Goal: Obtain resource: Obtain resource

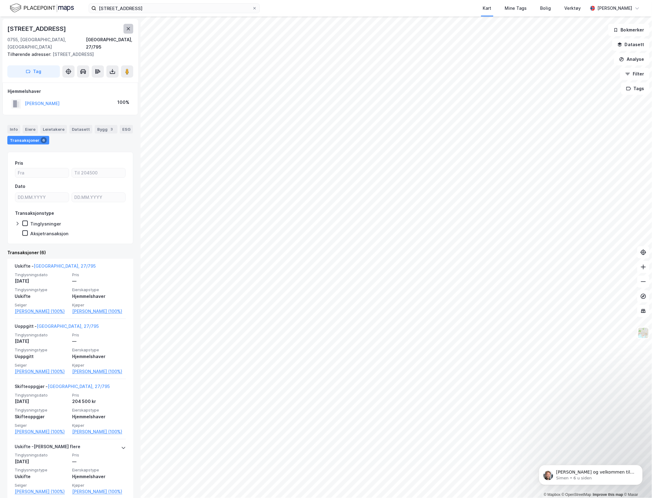
scroll to position [115, 0]
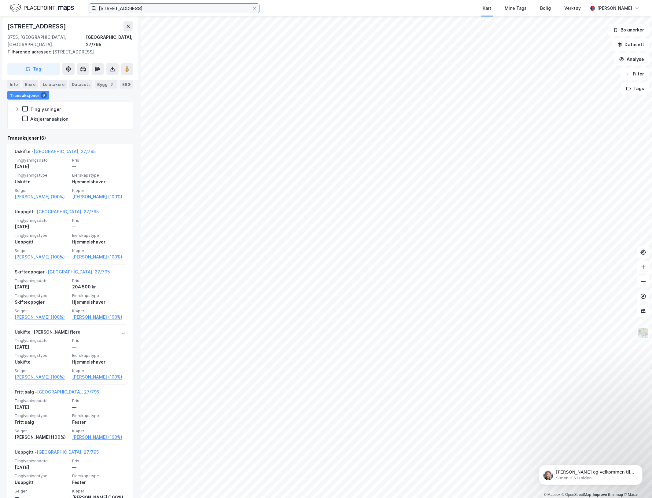
drag, startPoint x: 158, startPoint y: 10, endPoint x: -1, endPoint y: -1, distance: 158.9
click at [0, 0] on html "nordengveien 37a Kart Mine Tags Bolig Verktøy [PERSON_NAME] © Mapbox © OpenStre…" at bounding box center [326, 249] width 652 height 498
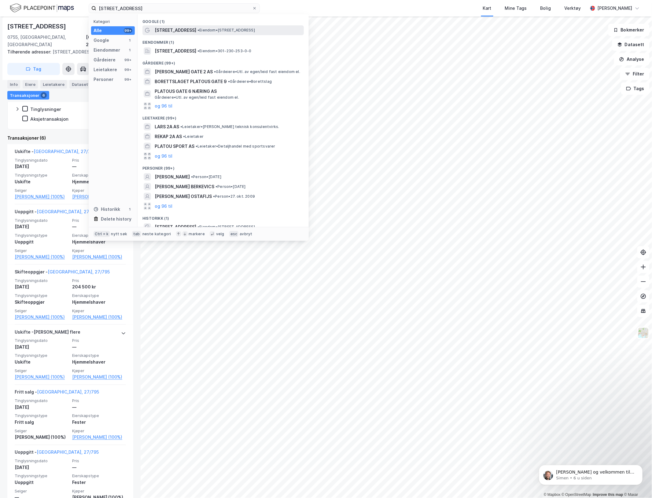
click at [172, 31] on span "[STREET_ADDRESS]" at bounding box center [176, 30] width 42 height 7
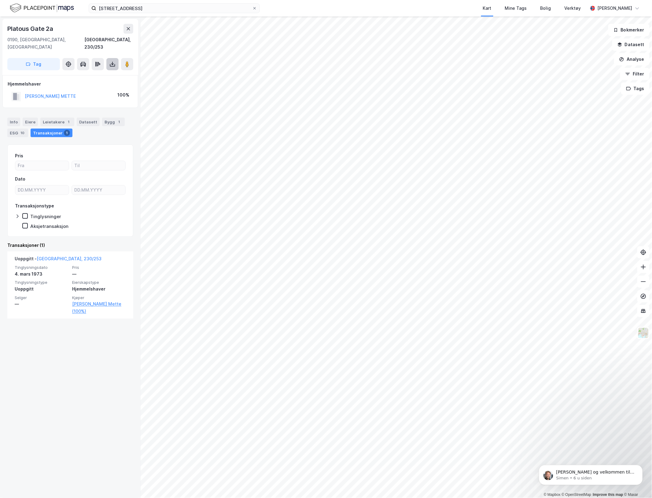
click at [110, 62] on button at bounding box center [112, 64] width 12 height 12
click at [95, 74] on div "Last ned grunnbok" at bounding box center [81, 76] width 35 height 5
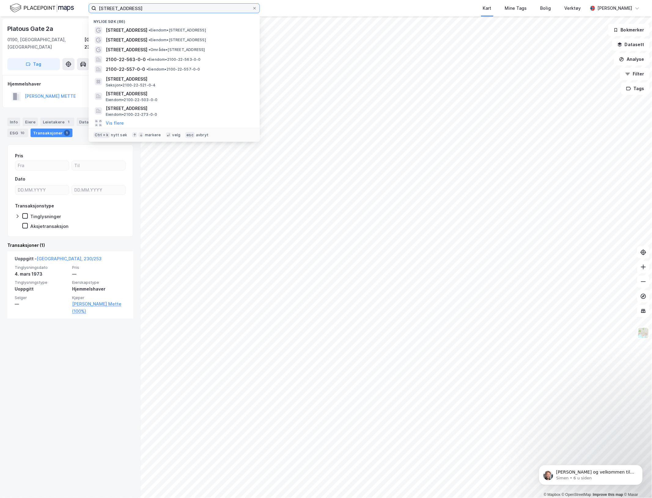
click at [146, 10] on input "[STREET_ADDRESS]" at bounding box center [174, 8] width 156 height 9
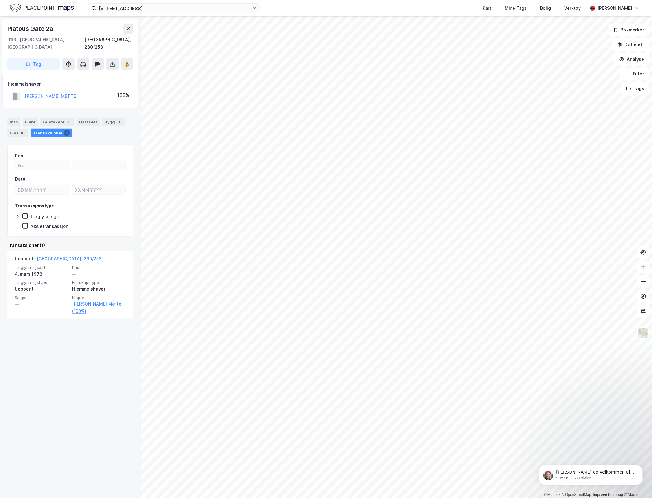
click at [79, 34] on div "[STREET_ADDRESS], 230/253" at bounding box center [70, 37] width 126 height 27
click at [141, 4] on input "[STREET_ADDRESS]" at bounding box center [174, 8] width 156 height 9
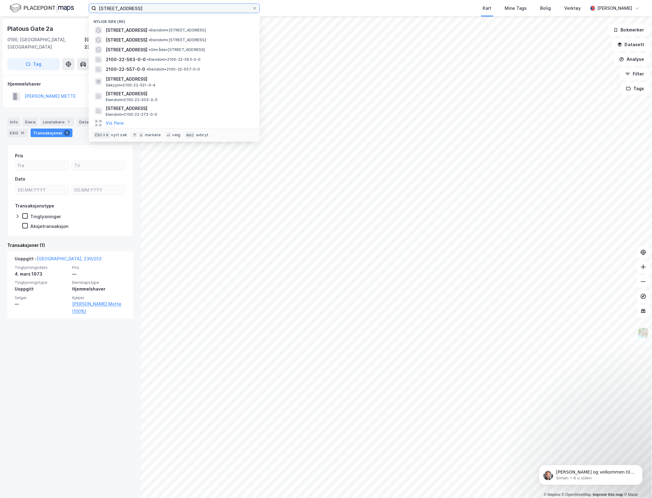
click at [141, 4] on input "[STREET_ADDRESS]" at bounding box center [174, 8] width 156 height 9
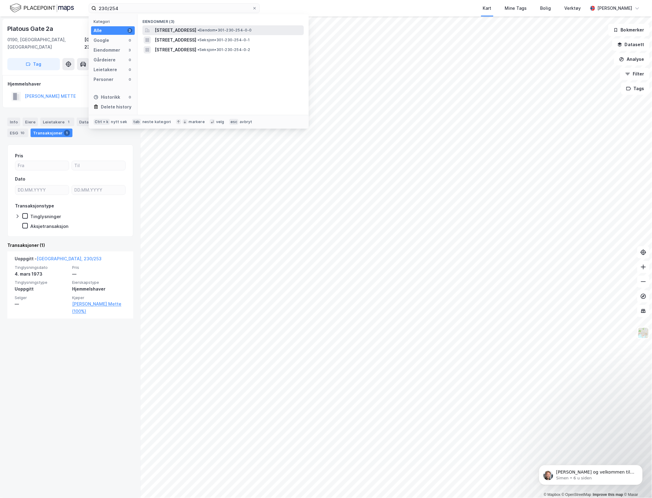
click at [227, 31] on div "[STREET_ADDRESS] • Eiendom • 301-230-254-0-0" at bounding box center [229, 30] width 148 height 7
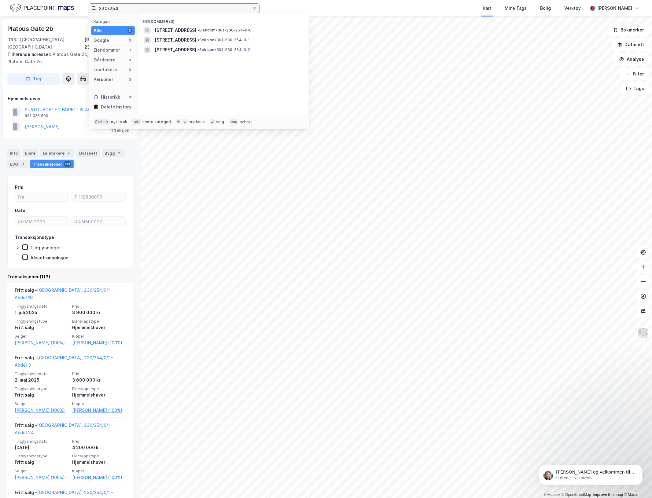
drag, startPoint x: 115, startPoint y: 8, endPoint x: 204, endPoint y: 10, distance: 88.3
click at [204, 10] on input "230/254" at bounding box center [174, 8] width 156 height 9
type input "230/256"
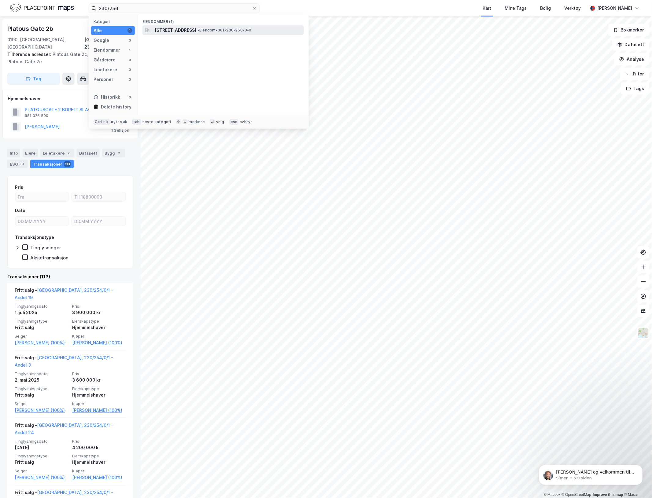
click at [196, 31] on span "[STREET_ADDRESS]" at bounding box center [176, 30] width 42 height 7
